Goal: Book appointment/travel/reservation

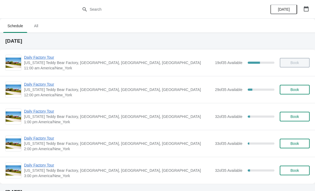
click at [36, 64] on span "[US_STATE] Teddy Bear Factory, [GEOGRAPHIC_DATA], [GEOGRAPHIC_DATA], [GEOGRAPHI…" at bounding box center [118, 62] width 188 height 5
click at [39, 56] on span "Daily Factory Tour" at bounding box center [118, 57] width 188 height 5
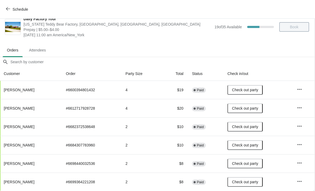
scroll to position [8, 0]
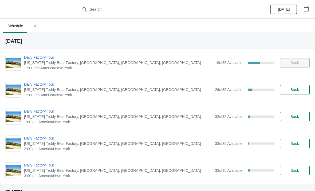
click at [36, 87] on span "Daily Factory Tour" at bounding box center [118, 84] width 188 height 5
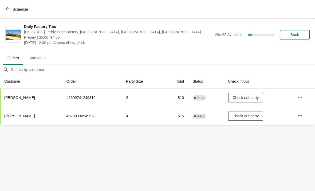
click at [14, 13] on button "Schedule" at bounding box center [18, 10] width 30 height 10
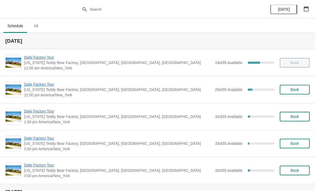
click at [32, 113] on span "Daily Factory Tour" at bounding box center [118, 111] width 188 height 5
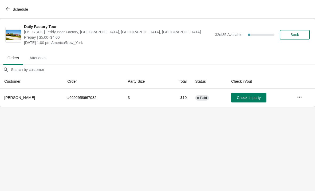
click at [10, 8] on span "Schedule" at bounding box center [17, 9] width 21 height 5
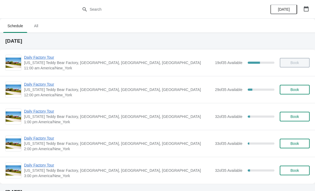
click at [45, 112] on span "Daily Factory Tour" at bounding box center [118, 111] width 188 height 5
